Goal: Task Accomplishment & Management: Use online tool/utility

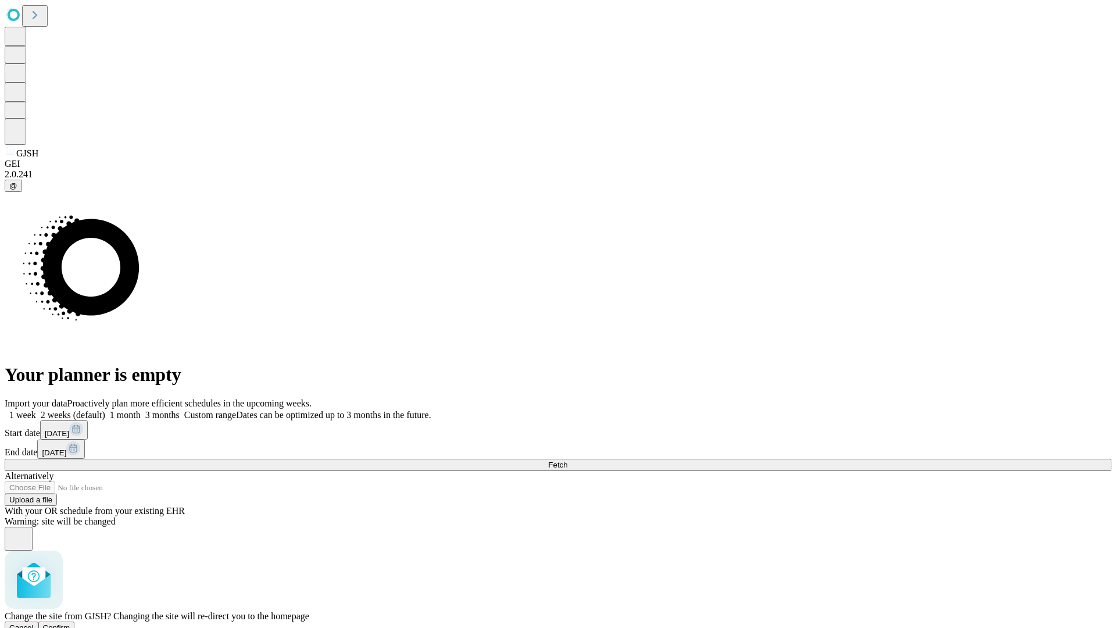
click at [70, 623] on span "Confirm" at bounding box center [56, 627] width 27 height 9
click at [36, 410] on label "1 week" at bounding box center [20, 415] width 31 height 10
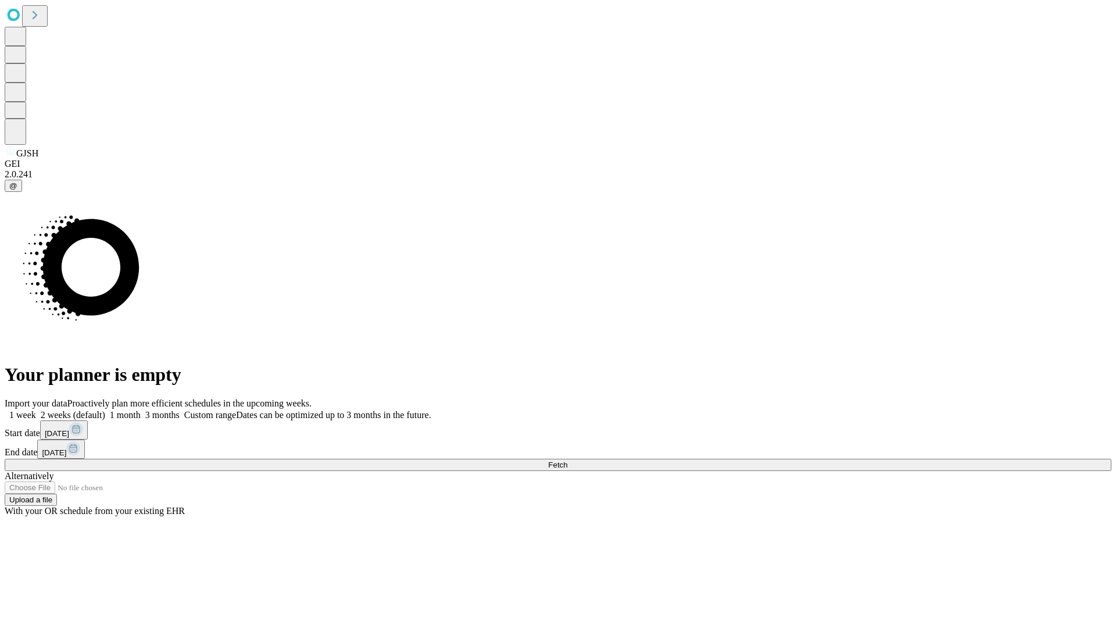
click at [567, 460] on span "Fetch" at bounding box center [557, 464] width 19 height 9
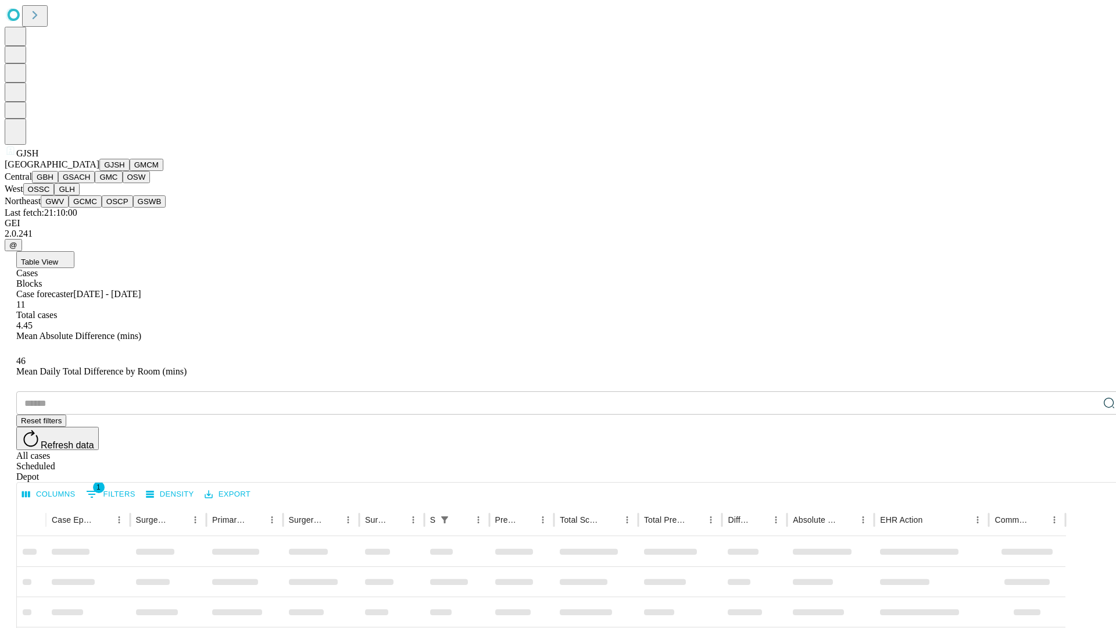
click at [130, 171] on button "GMCM" at bounding box center [147, 165] width 34 height 12
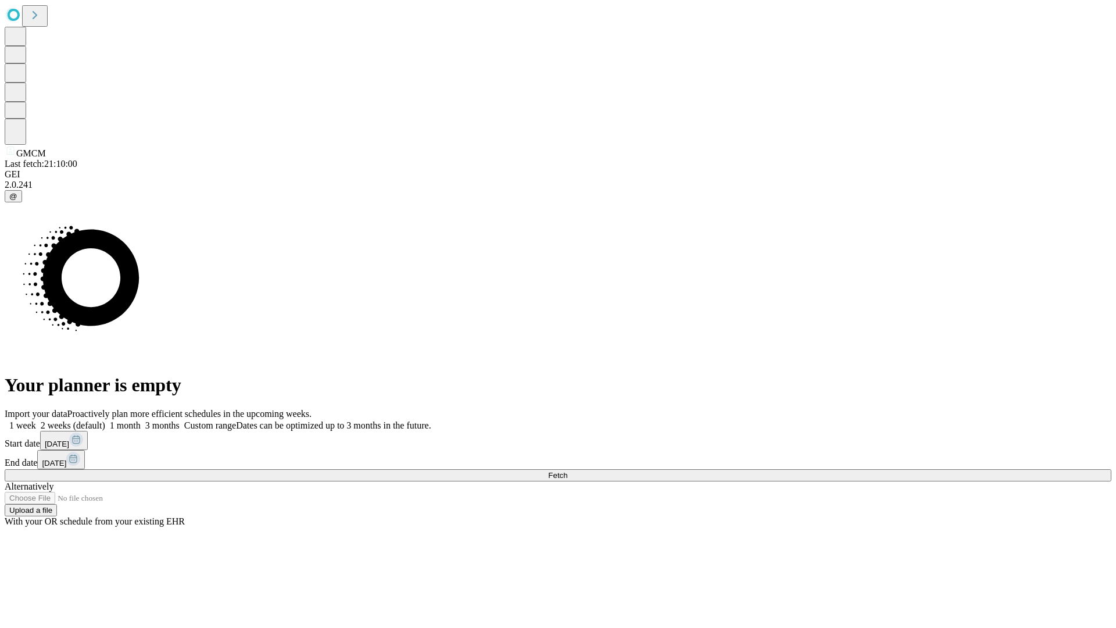
click at [36, 420] on label "1 week" at bounding box center [20, 425] width 31 height 10
click at [567, 471] on span "Fetch" at bounding box center [557, 475] width 19 height 9
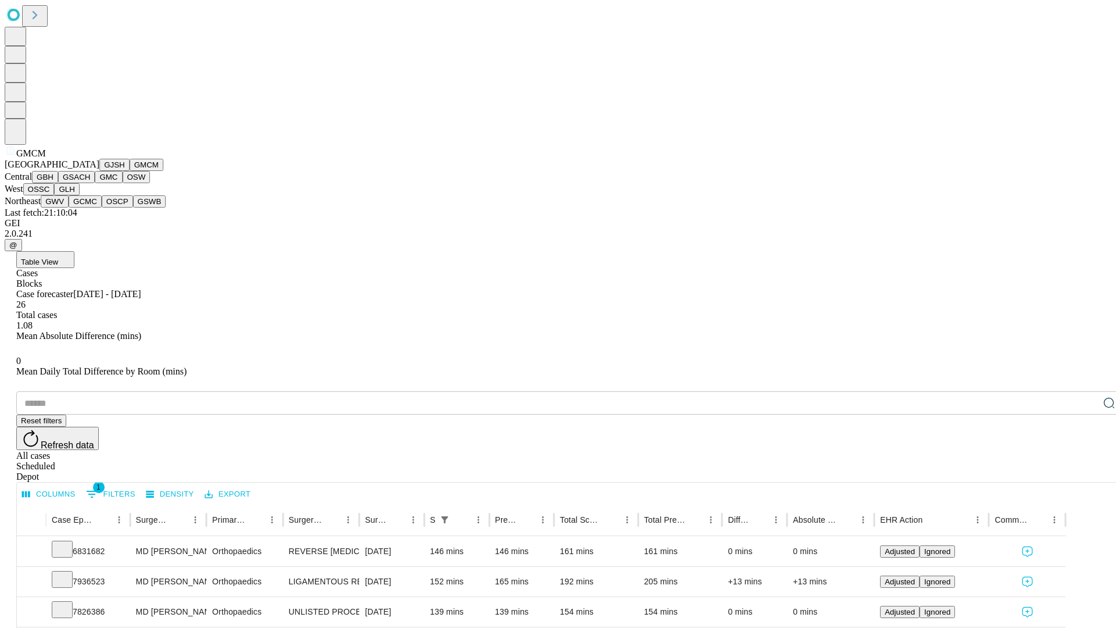
click at [58, 183] on button "GBH" at bounding box center [45, 177] width 26 height 12
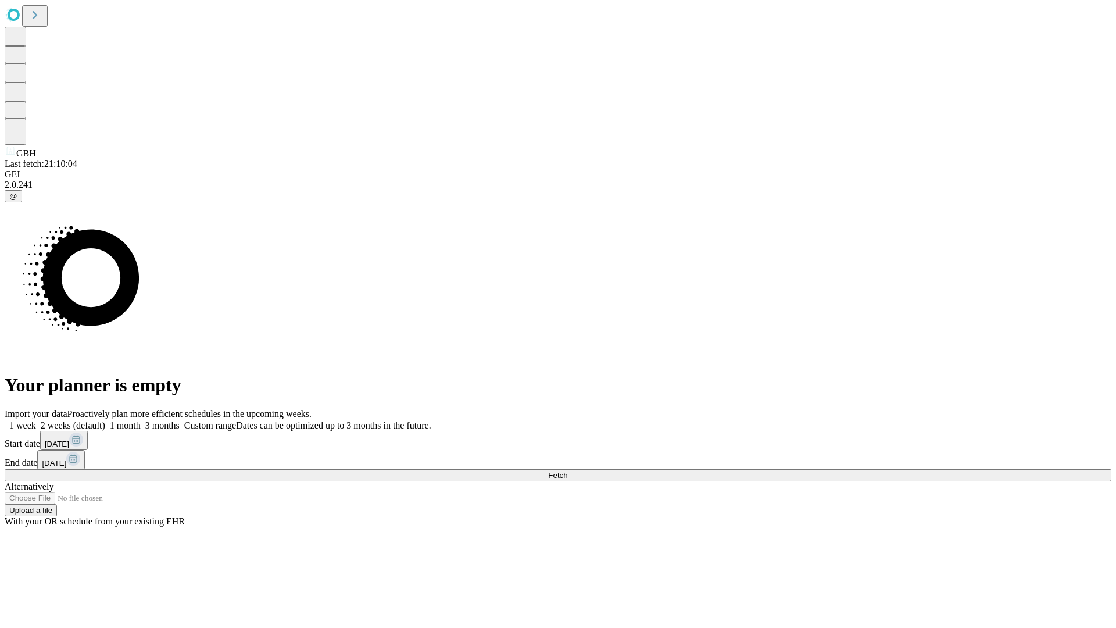
click at [36, 420] on label "1 week" at bounding box center [20, 425] width 31 height 10
click at [567, 471] on span "Fetch" at bounding box center [557, 475] width 19 height 9
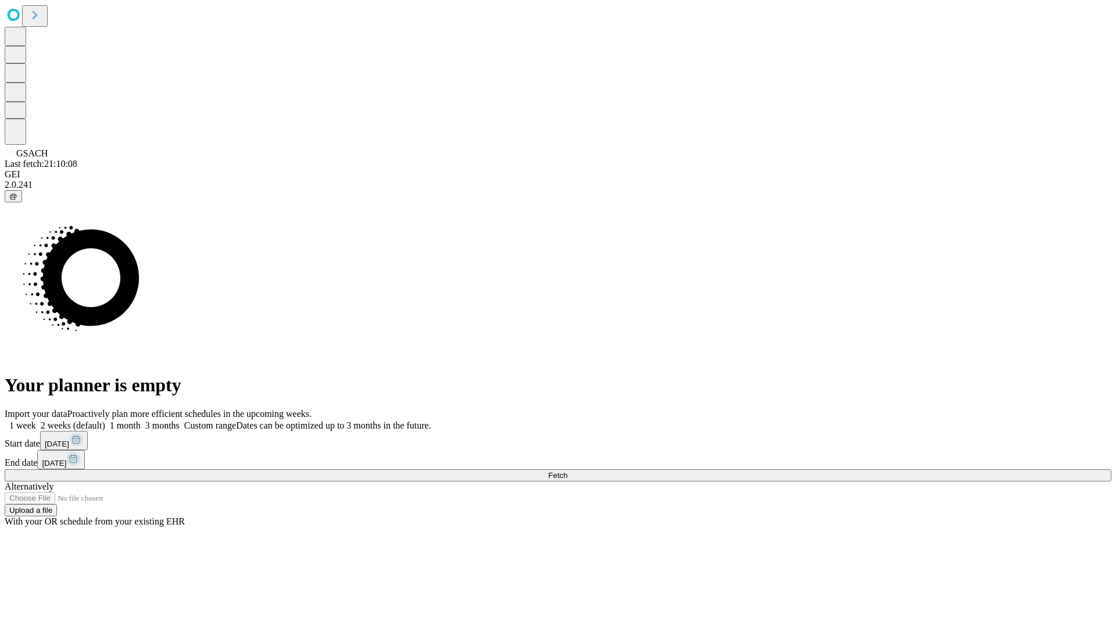
click at [36, 420] on label "1 week" at bounding box center [20, 425] width 31 height 10
click at [567, 471] on span "Fetch" at bounding box center [557, 475] width 19 height 9
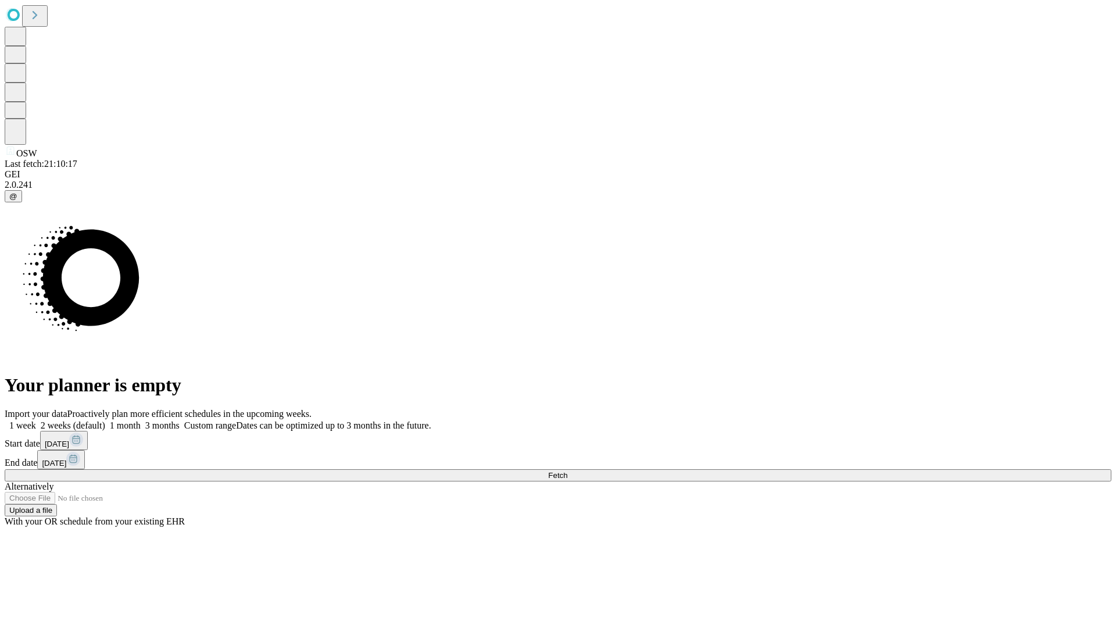
click at [36, 420] on label "1 week" at bounding box center [20, 425] width 31 height 10
click at [567, 471] on span "Fetch" at bounding box center [557, 475] width 19 height 9
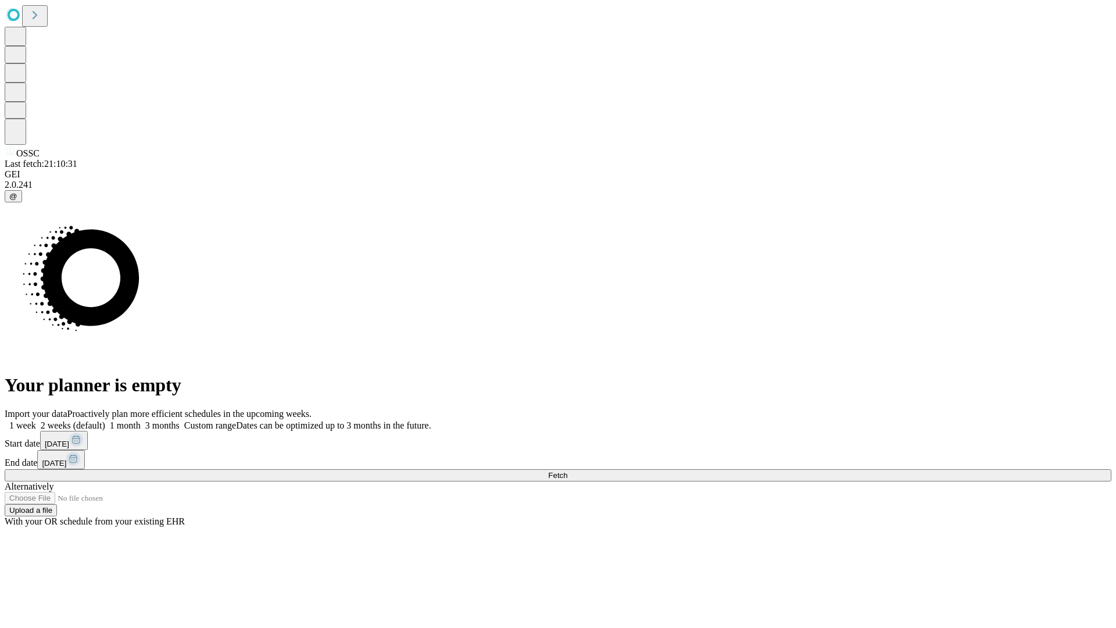
click at [36, 420] on label "1 week" at bounding box center [20, 425] width 31 height 10
click at [567, 471] on span "Fetch" at bounding box center [557, 475] width 19 height 9
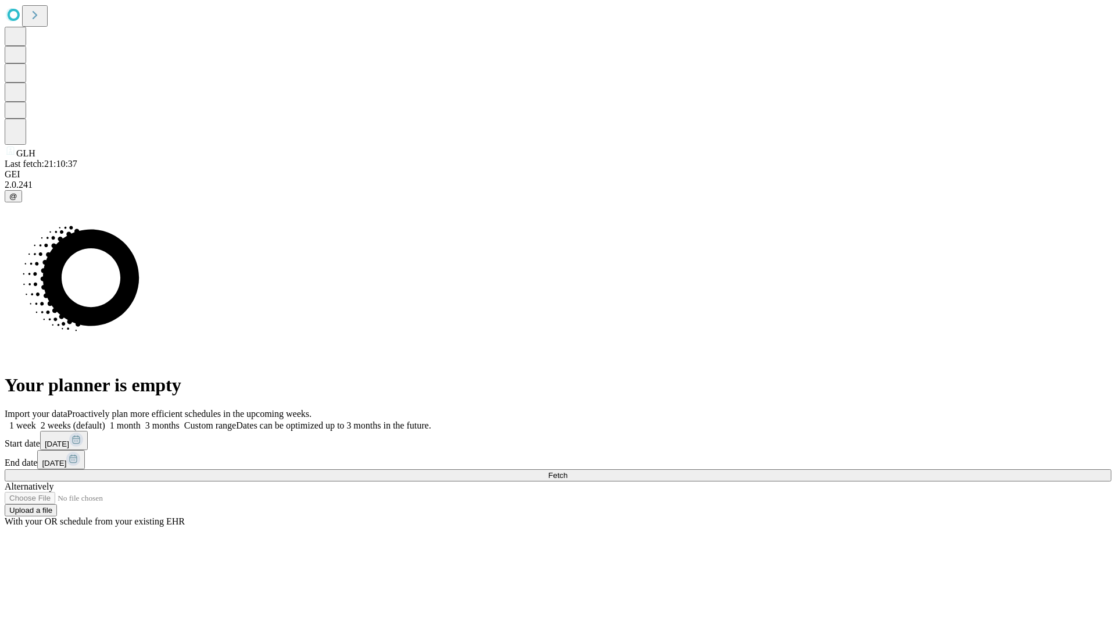
click at [567, 471] on span "Fetch" at bounding box center [557, 475] width 19 height 9
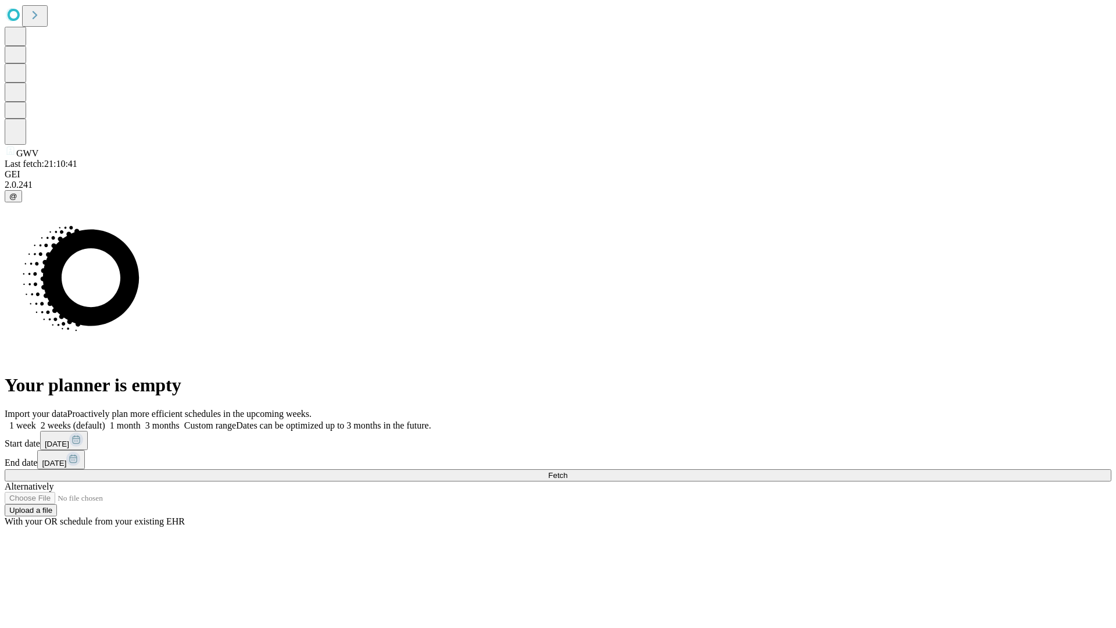
click at [36, 420] on label "1 week" at bounding box center [20, 425] width 31 height 10
click at [567, 471] on span "Fetch" at bounding box center [557, 475] width 19 height 9
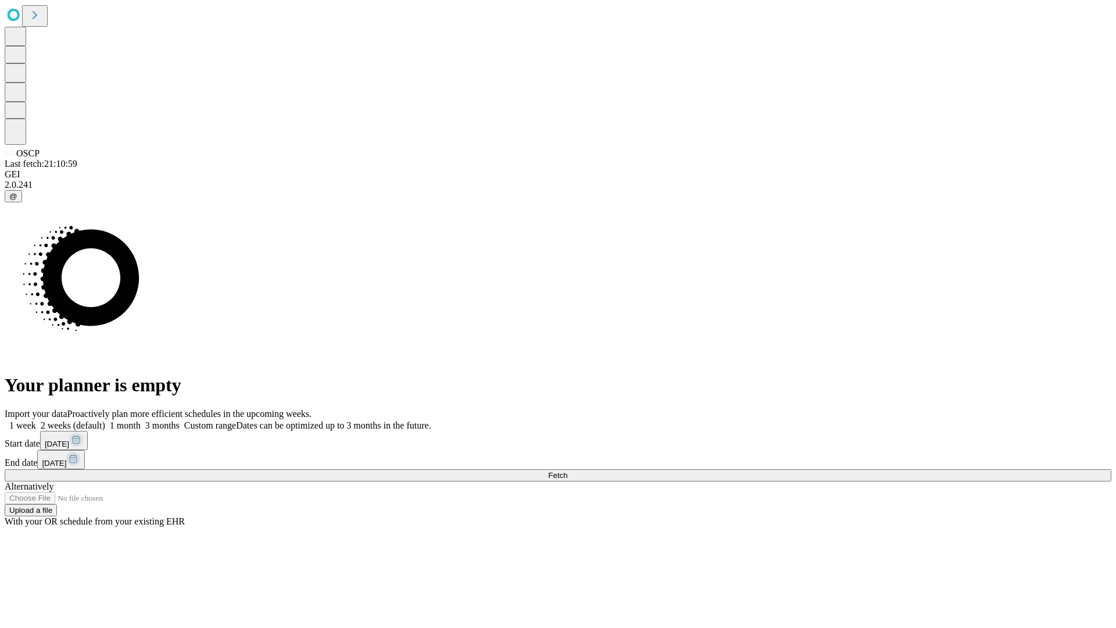
click at [36, 420] on label "1 week" at bounding box center [20, 425] width 31 height 10
click at [567, 471] on span "Fetch" at bounding box center [557, 475] width 19 height 9
